Goal: Task Accomplishment & Management: Use online tool/utility

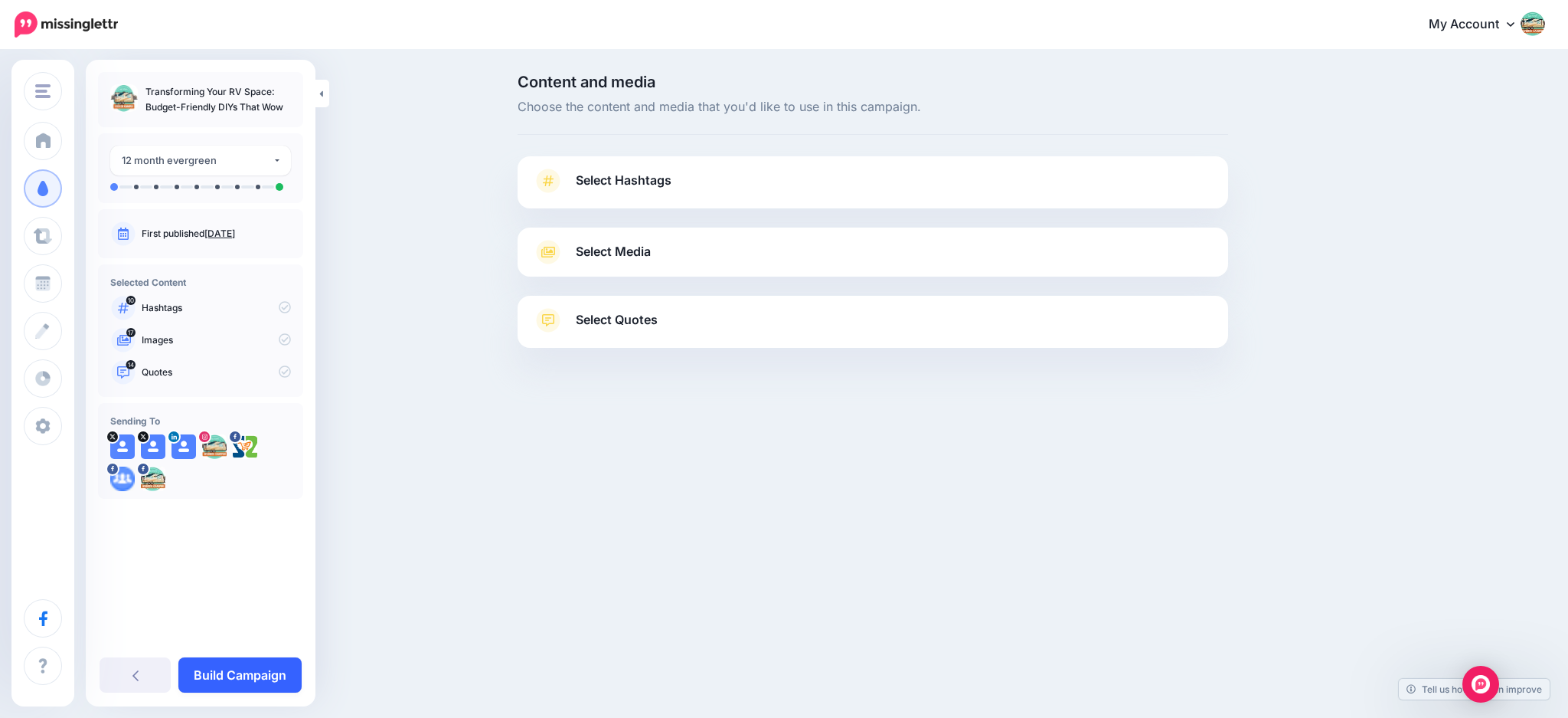
drag, startPoint x: 245, startPoint y: 667, endPoint x: 277, endPoint y: 662, distance: 32.4
click at [246, 666] on link "Build Campaign" at bounding box center [240, 675] width 123 height 35
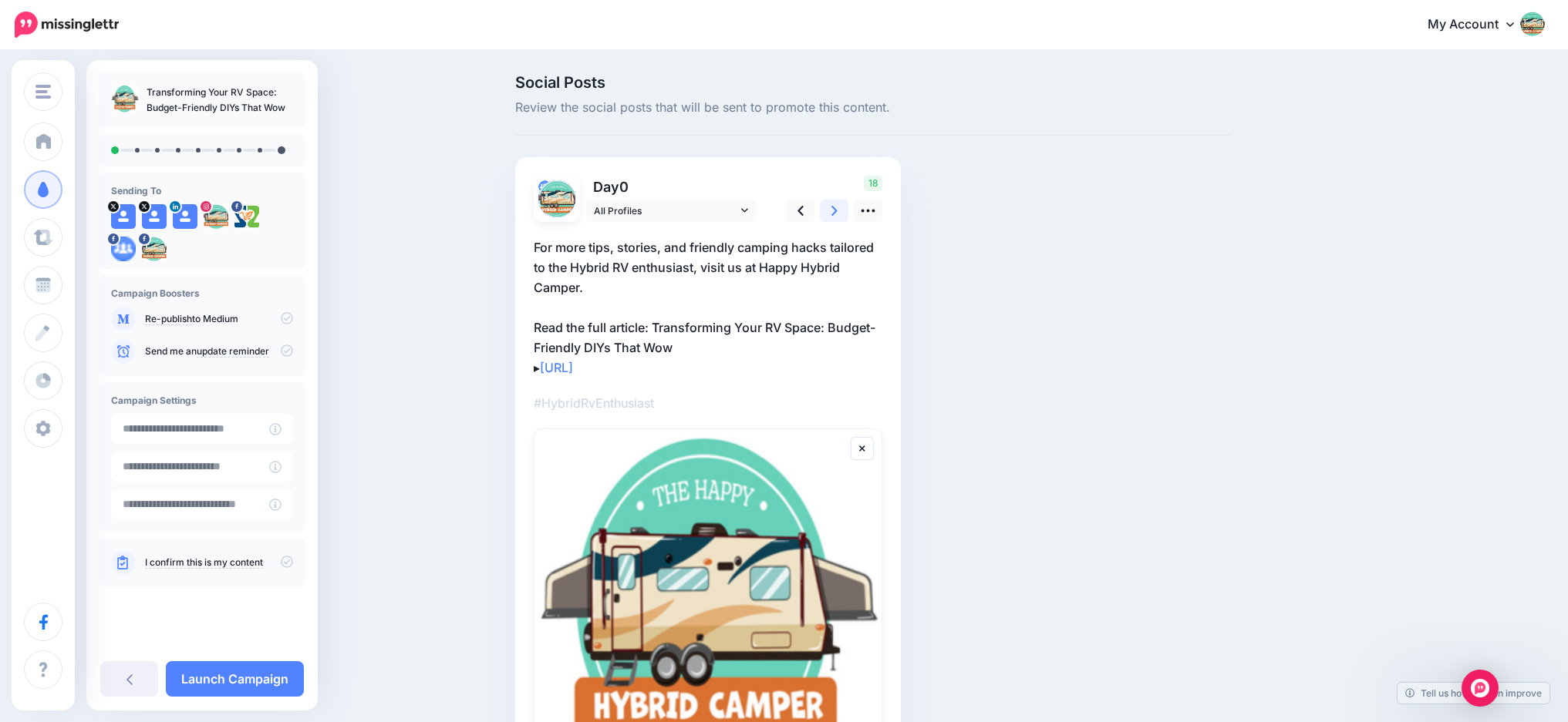
click at [837, 215] on icon at bounding box center [834, 211] width 6 height 17
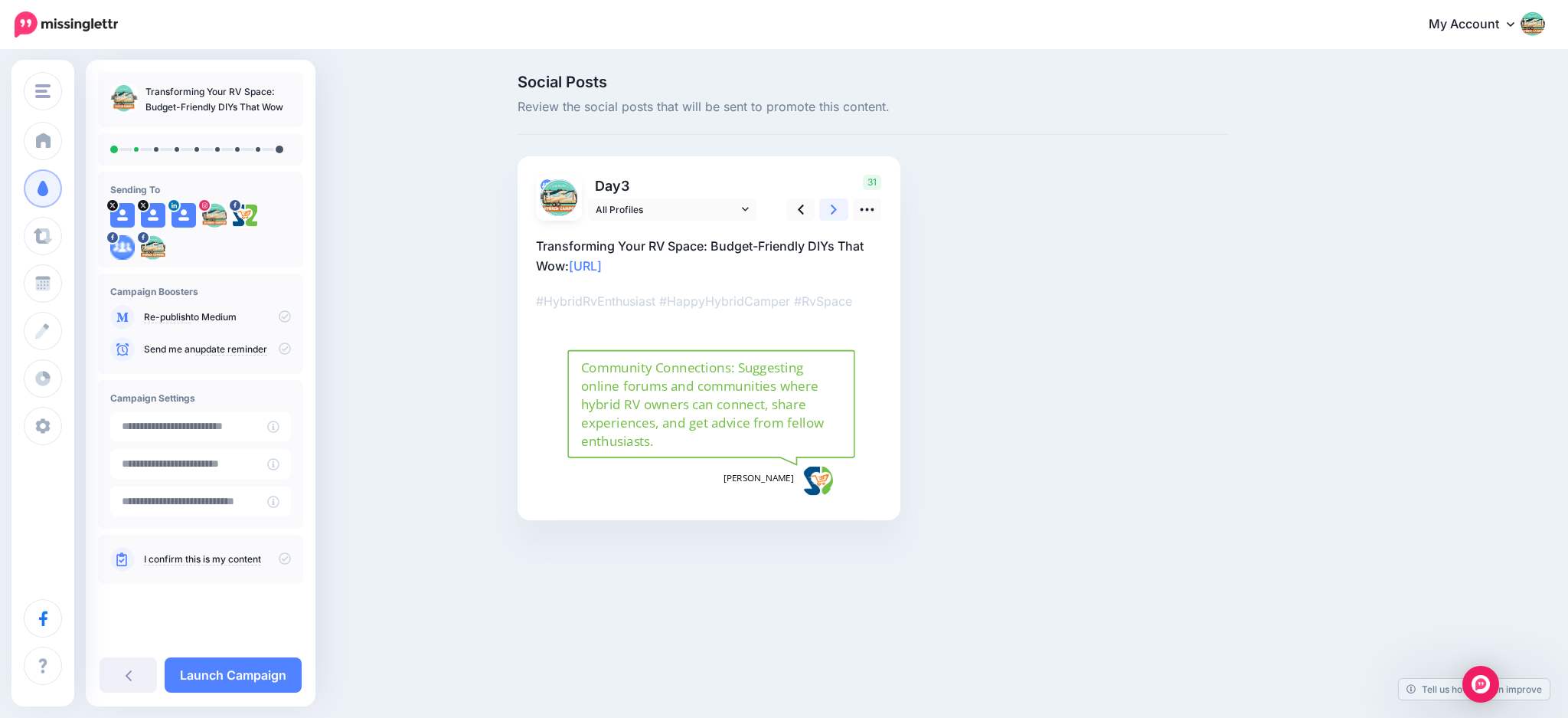
click at [832, 213] on icon at bounding box center [834, 210] width 6 height 10
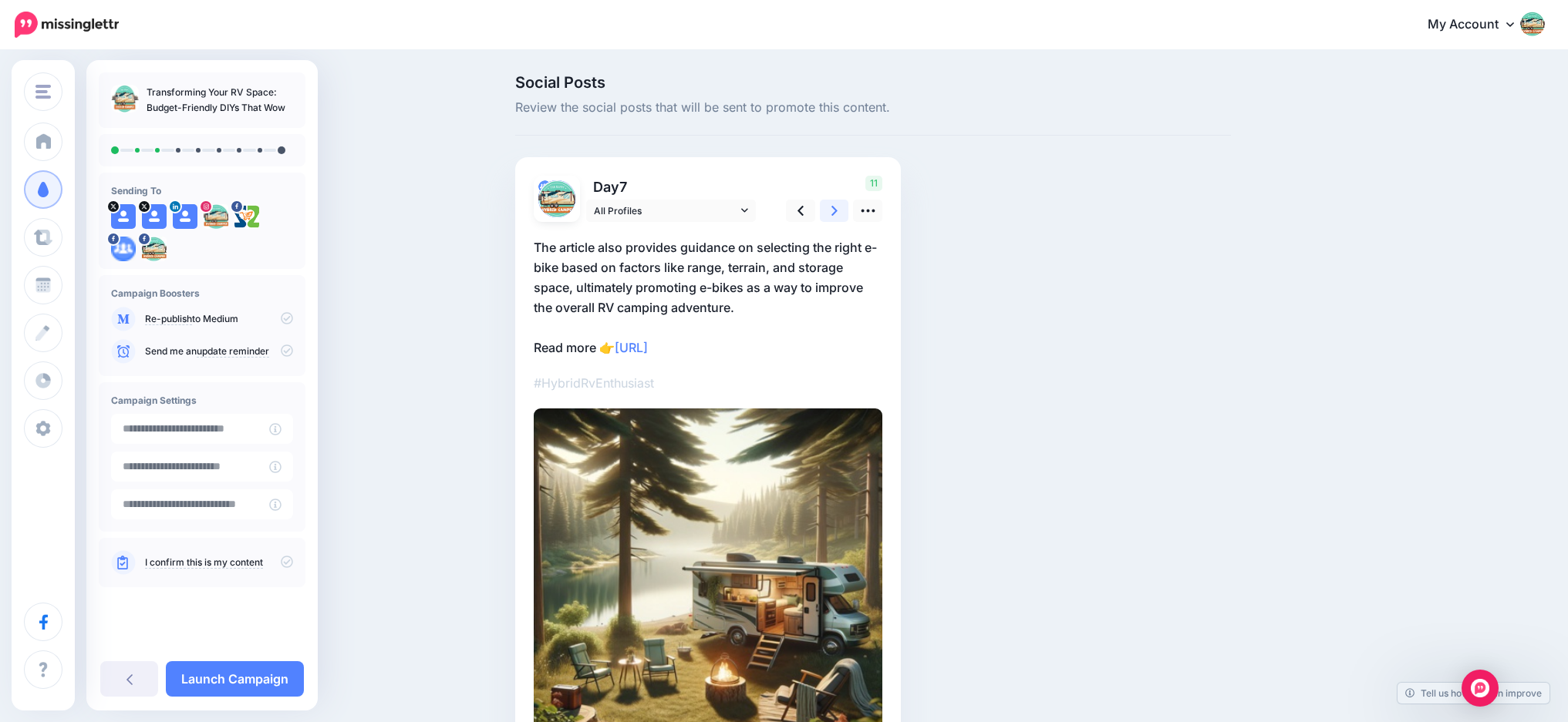
click at [838, 215] on icon at bounding box center [834, 211] width 6 height 10
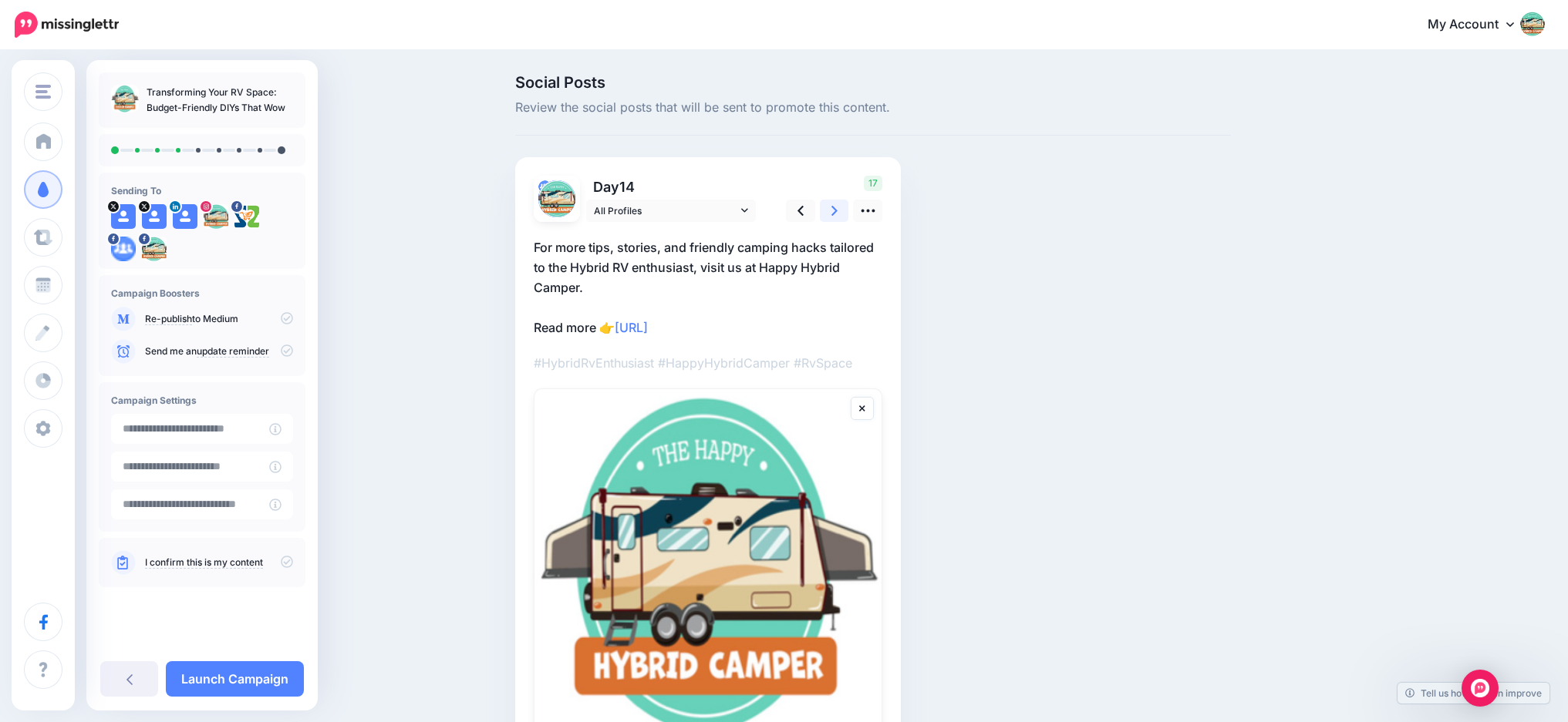
click at [838, 215] on icon at bounding box center [834, 211] width 6 height 10
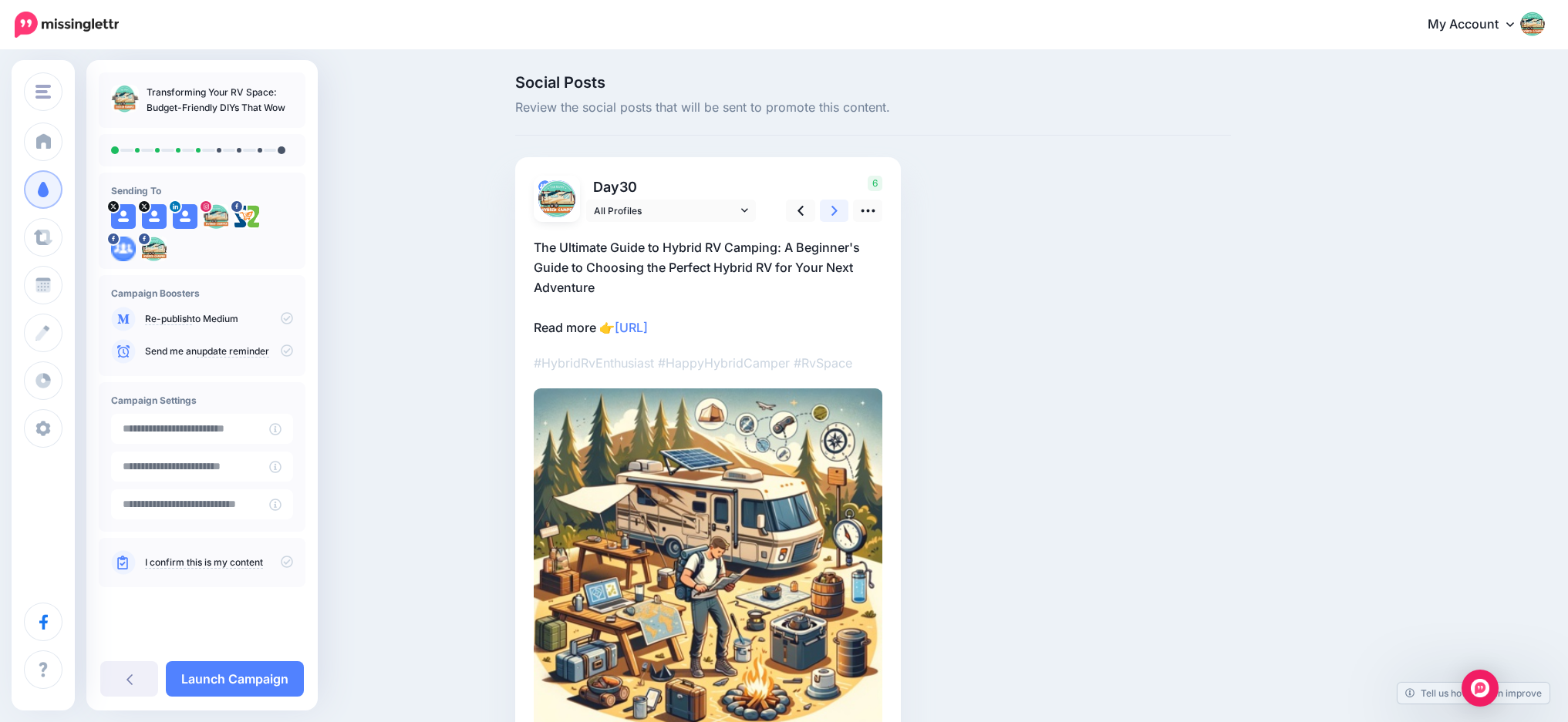
scroll to position [2, 0]
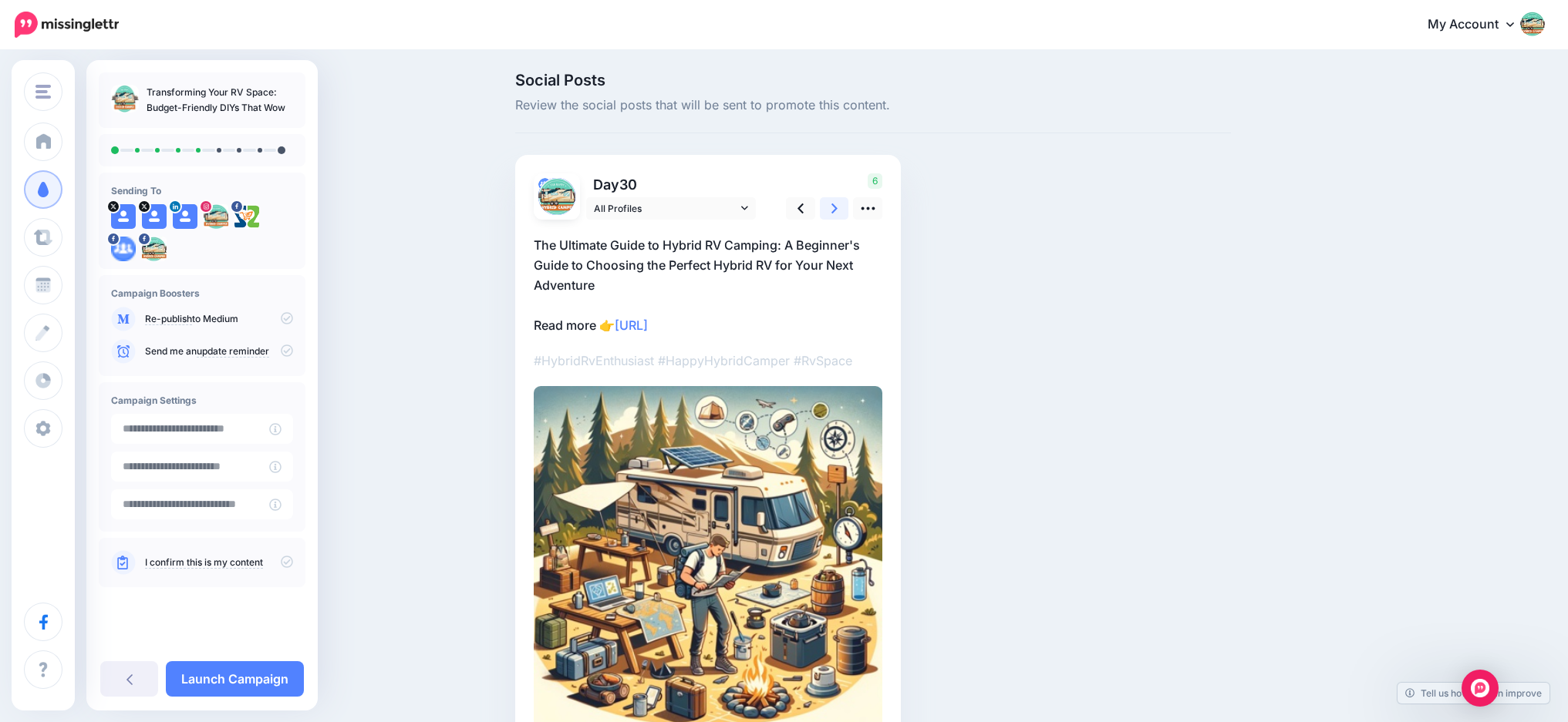
click at [838, 215] on icon at bounding box center [834, 208] width 6 height 17
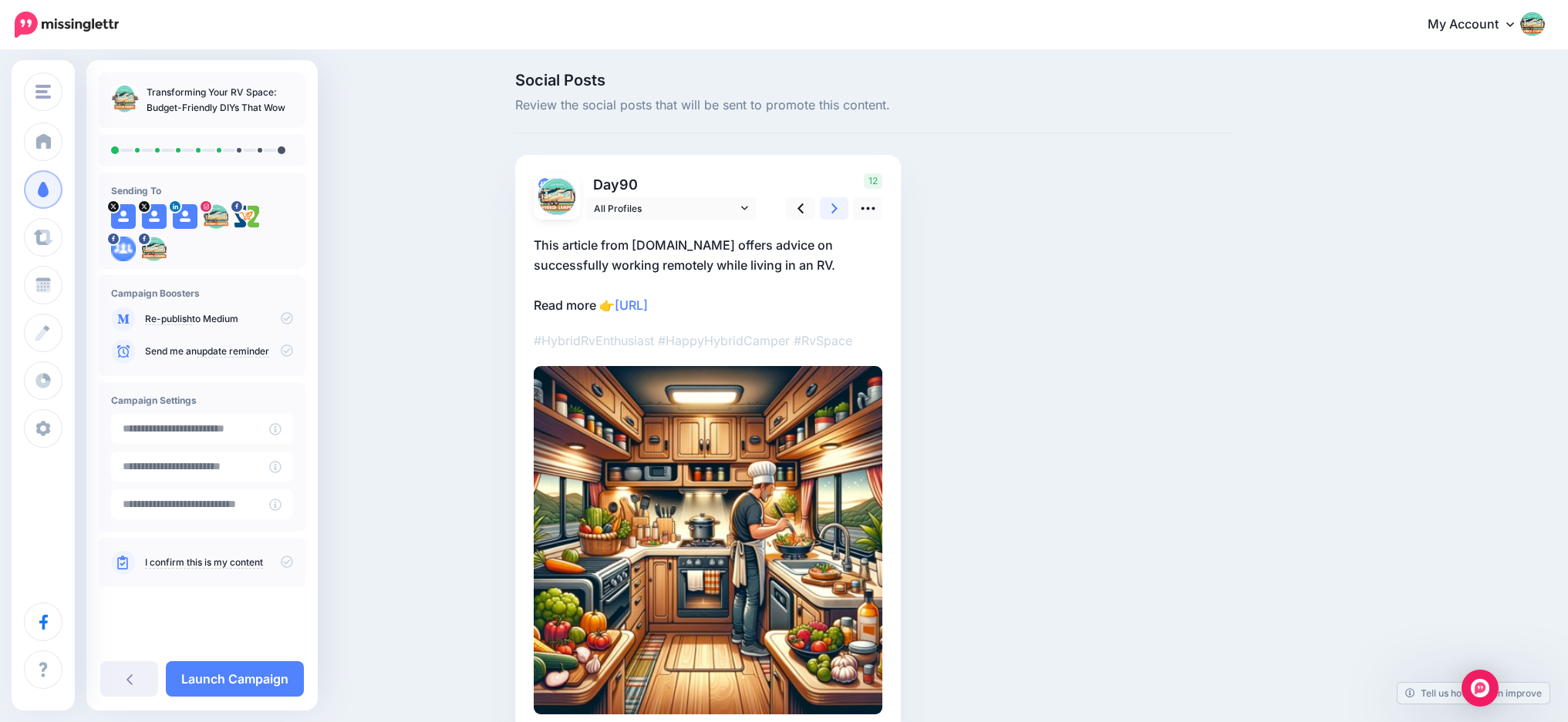
scroll to position [3, 2]
click at [838, 215] on icon at bounding box center [834, 208] width 6 height 17
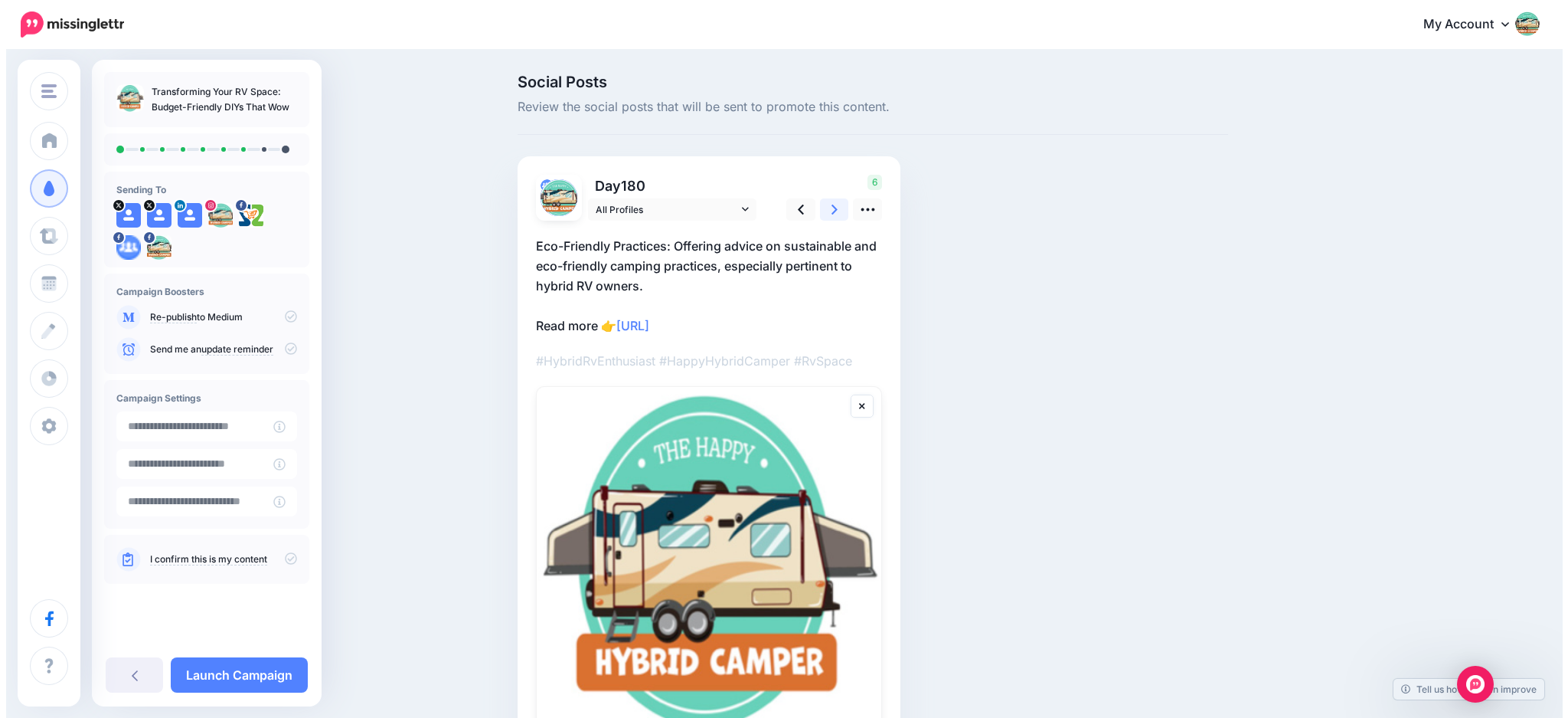
scroll to position [0, 0]
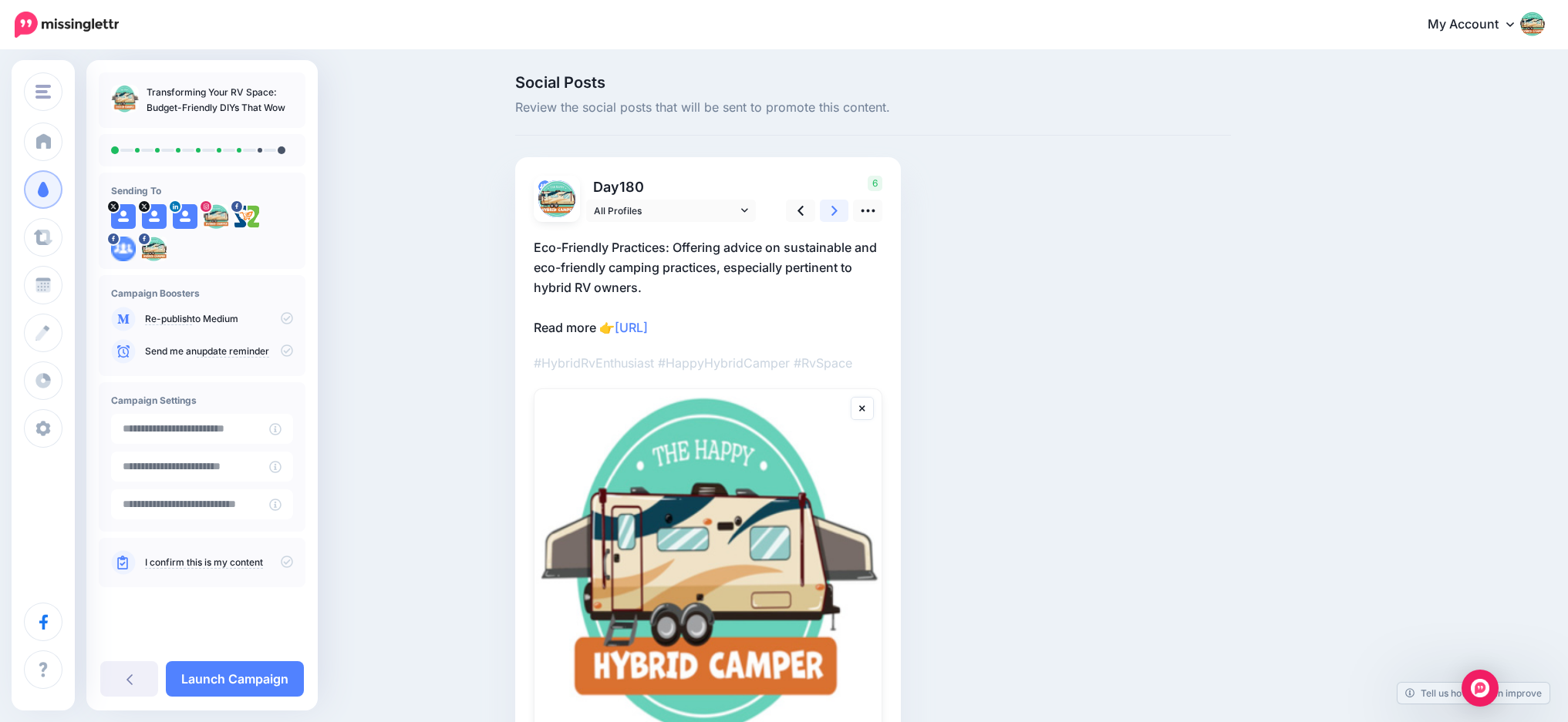
click at [838, 210] on icon at bounding box center [834, 211] width 6 height 17
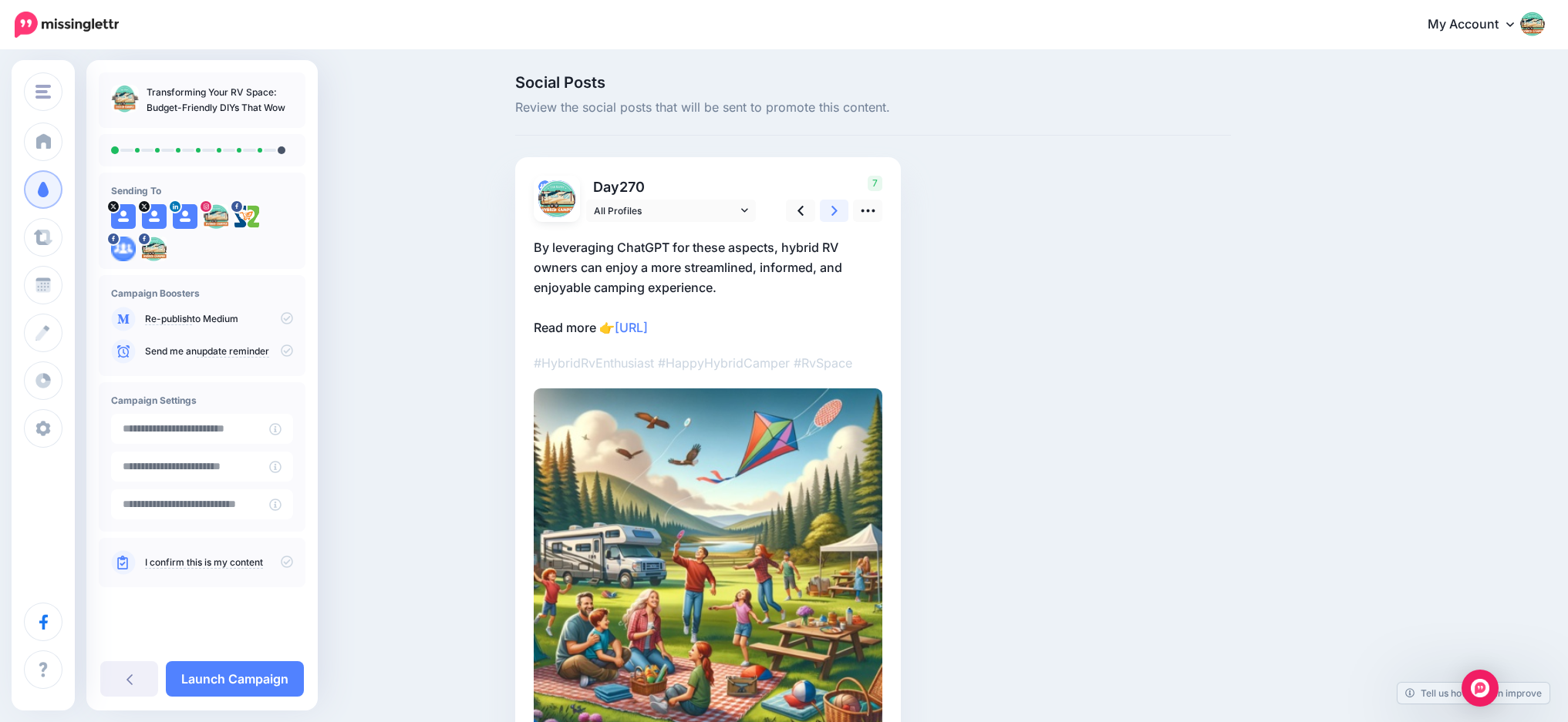
click at [838, 210] on icon at bounding box center [834, 211] width 6 height 17
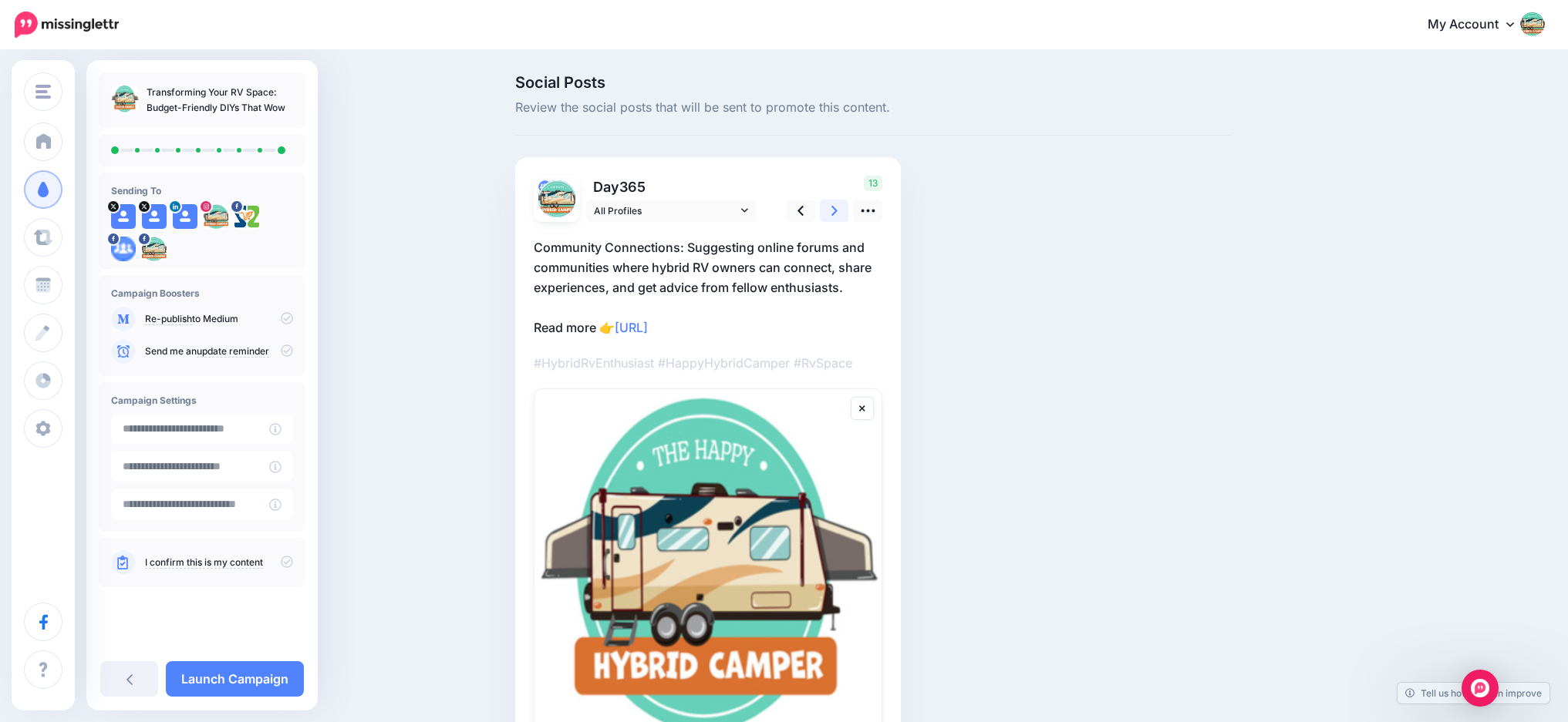
click at [838, 210] on icon at bounding box center [834, 211] width 6 height 17
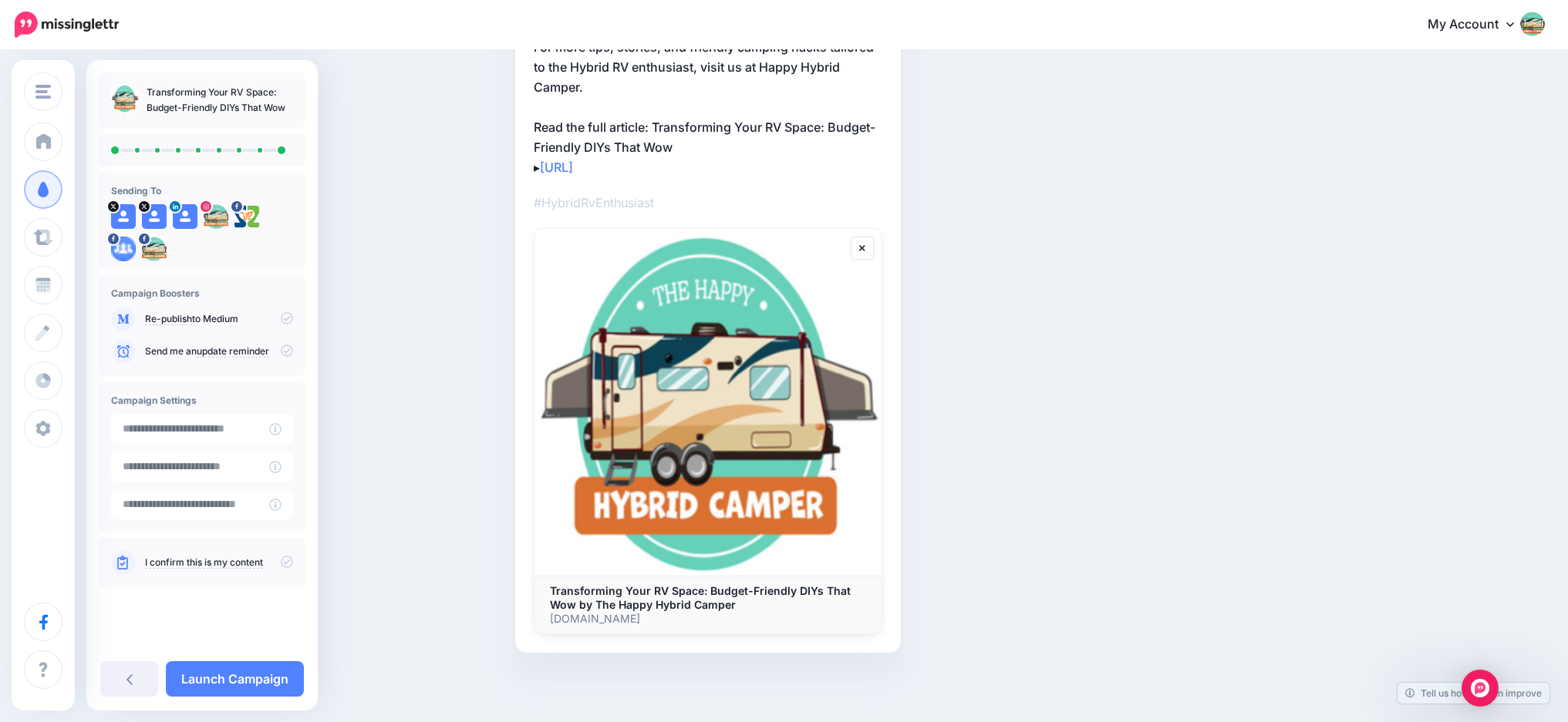
scroll to position [200, 0]
click at [219, 678] on link "Launch Campaign" at bounding box center [234, 679] width 138 height 35
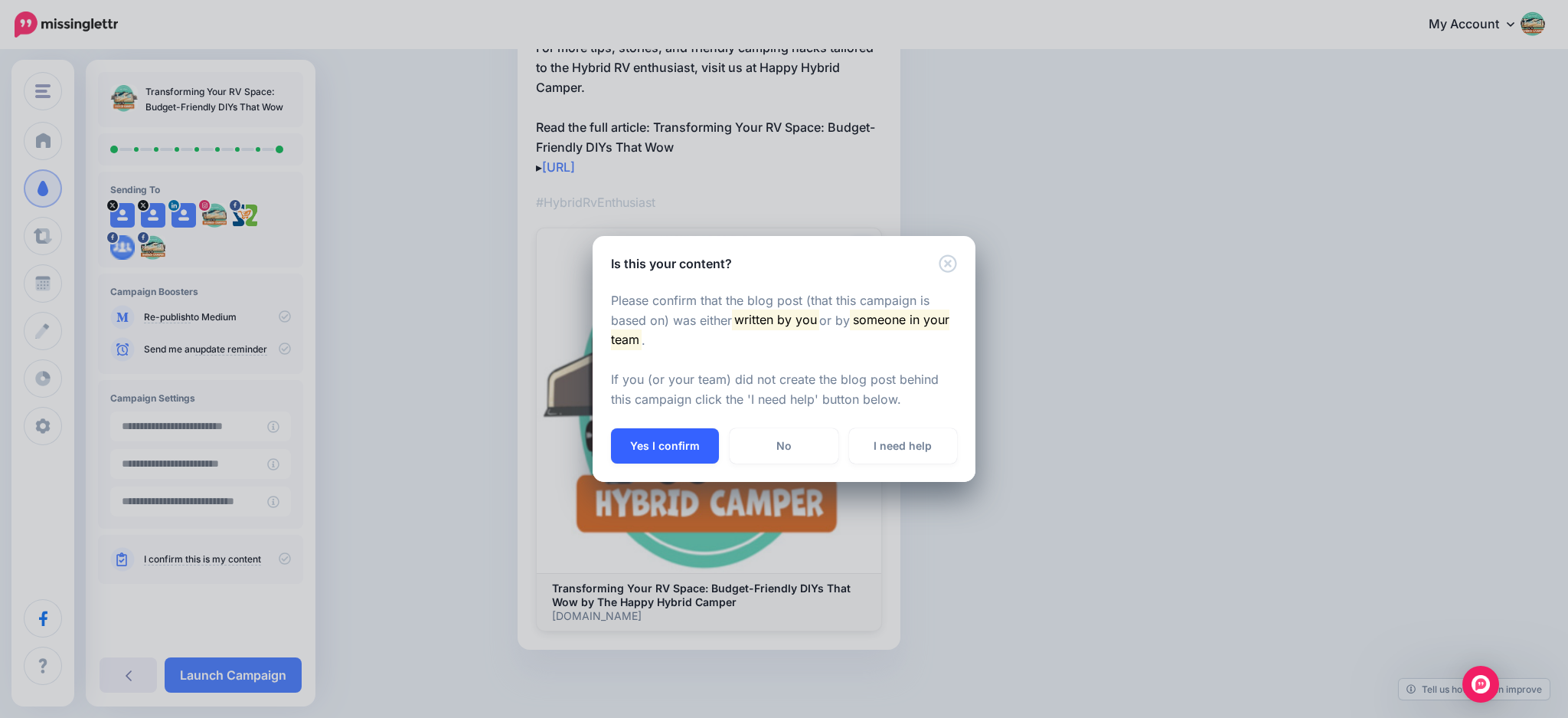
click at [657, 436] on button "Yes I confirm" at bounding box center [664, 445] width 108 height 35
